Goal: Information Seeking & Learning: Check status

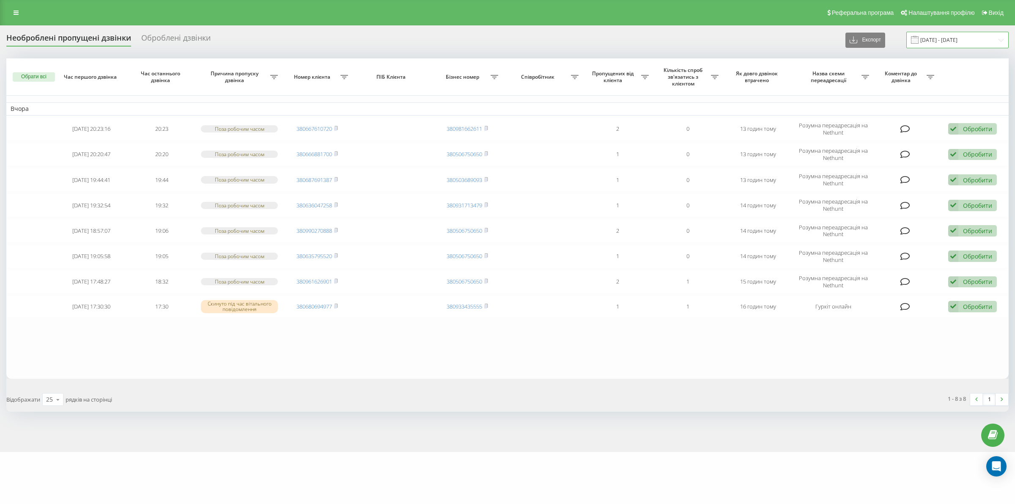
click at [943, 34] on input "[DATE] - [DATE]" at bounding box center [957, 40] width 102 height 16
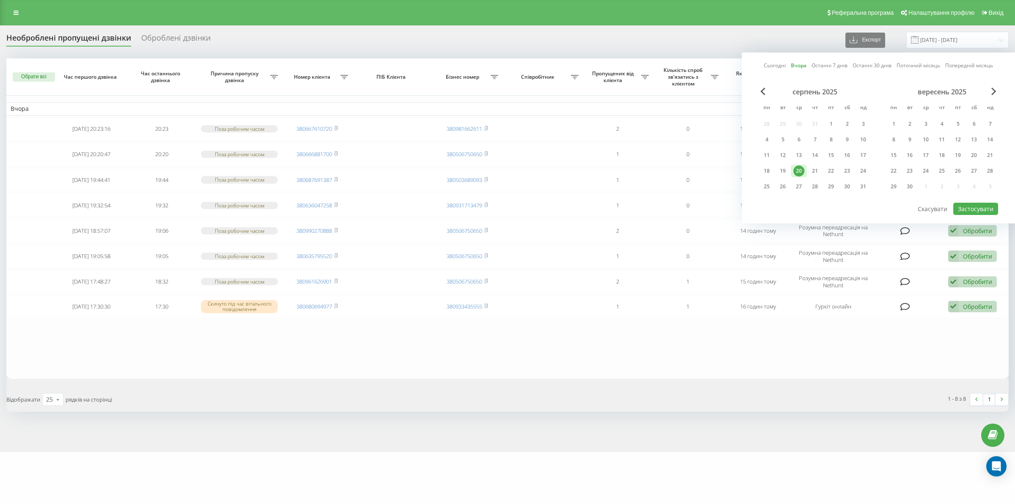
click at [800, 170] on div "20" at bounding box center [798, 170] width 11 height 11
click at [810, 170] on div "21" at bounding box center [814, 170] width 11 height 11
click at [980, 209] on button "Застосувати" at bounding box center [975, 209] width 45 height 12
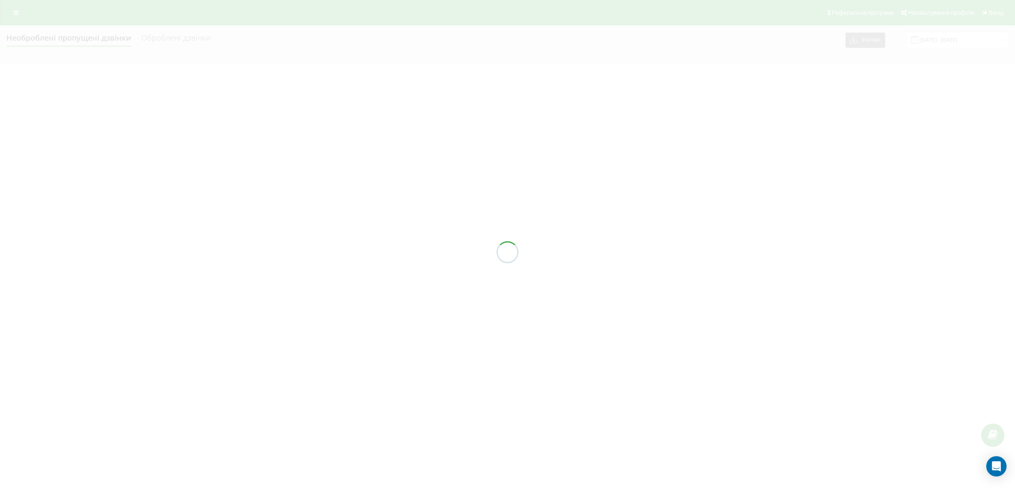
type input "[DATE] - [DATE]"
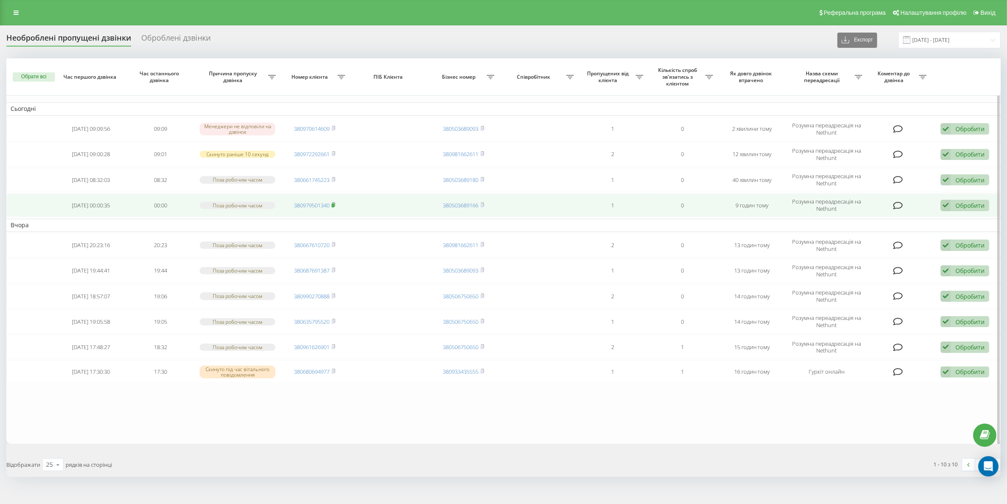
click at [333, 202] on span at bounding box center [334, 205] width 4 height 8
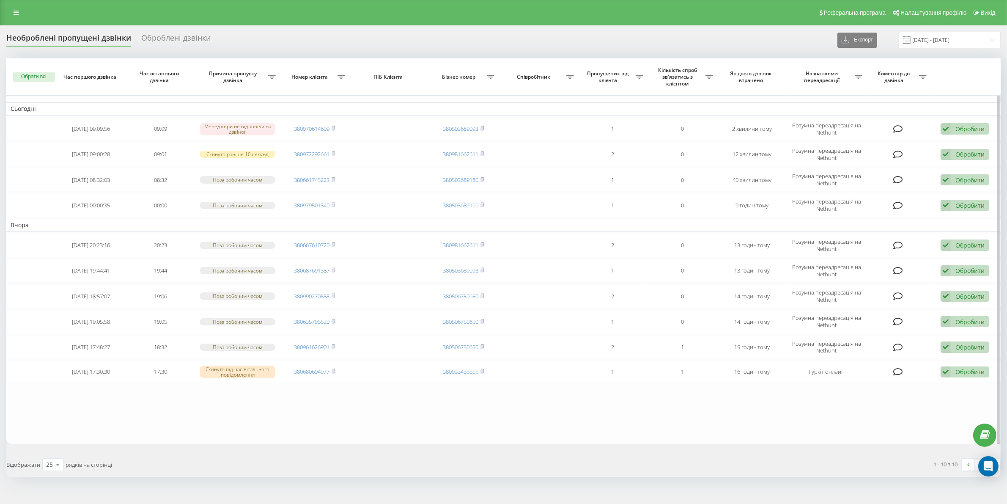
drag, startPoint x: 335, startPoint y: 203, endPoint x: 335, endPoint y: 226, distance: 22.8
click at [335, 203] on icon at bounding box center [334, 204] width 4 height 5
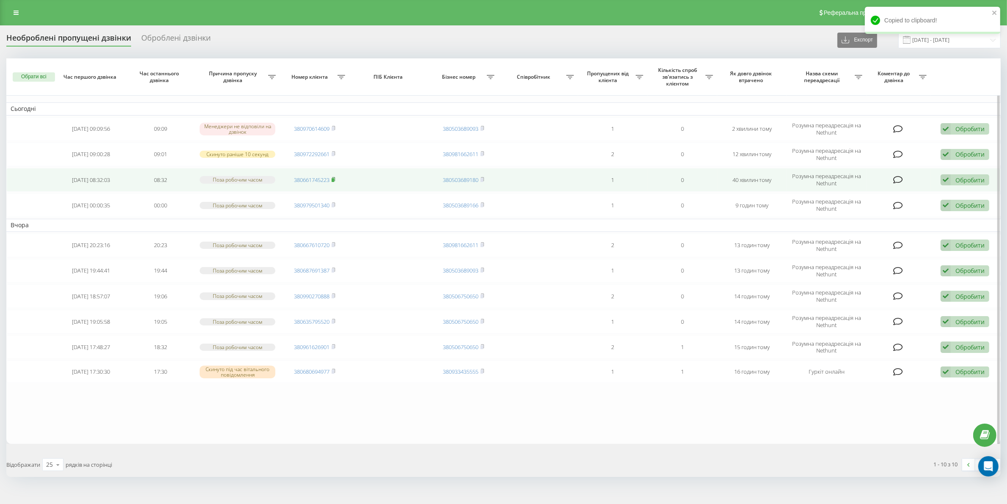
click at [334, 180] on rect at bounding box center [333, 180] width 3 height 4
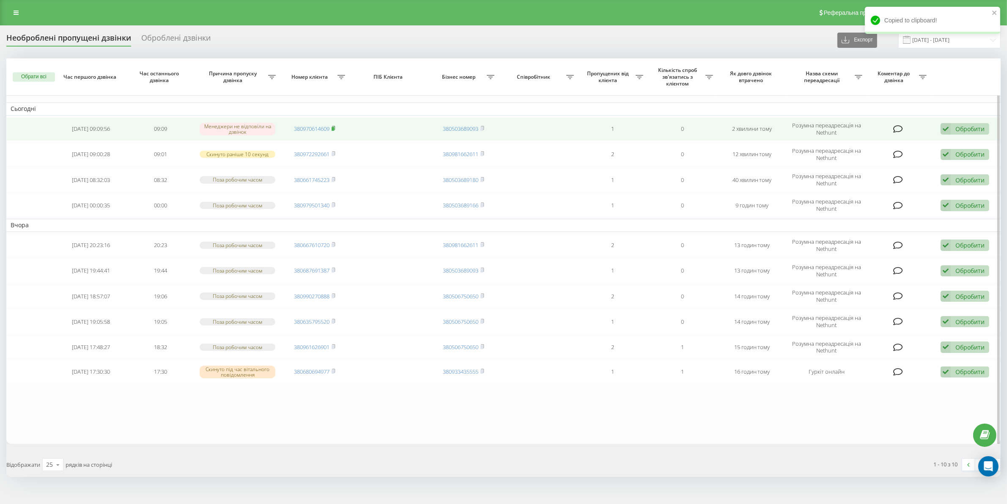
click at [334, 126] on icon at bounding box center [334, 128] width 4 height 5
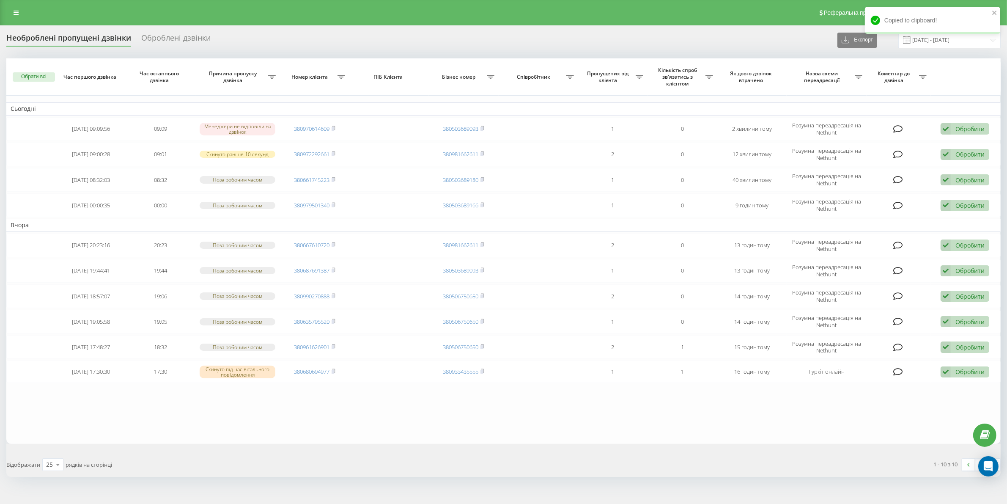
click at [299, 450] on div "Обрати всі Час першого дзвінка Час останнього дзвінка Причина пропуску дзвінка …" at bounding box center [503, 267] width 994 height 418
